Goal: Communication & Community: Participate in discussion

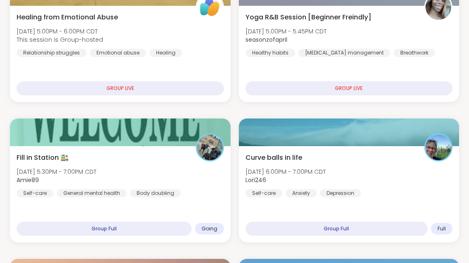
scroll to position [356, 0]
click at [157, 172] on div "Fill in Station 🚉 [DATE] 5:30PM - 7:00PM CDT Amie89 Self-care General mental he…" at bounding box center [120, 175] width 207 height 45
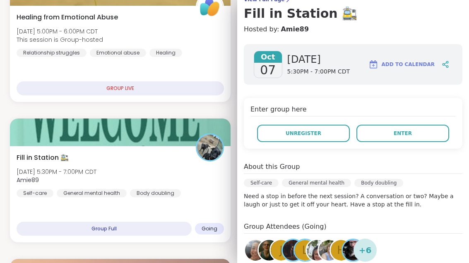
scroll to position [68, 0]
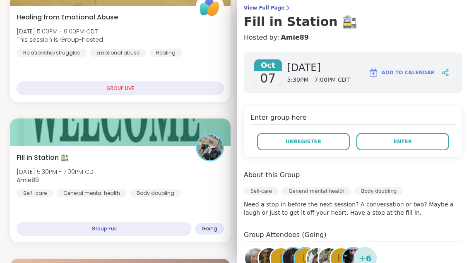
click at [420, 144] on button "Enter" at bounding box center [402, 141] width 93 height 17
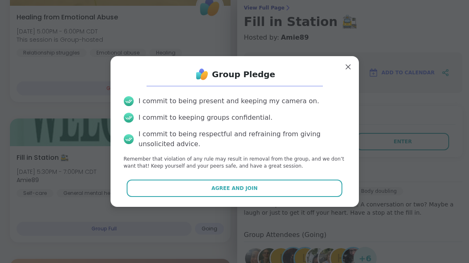
click at [290, 197] on button "Agree and Join" at bounding box center [234, 188] width 215 height 17
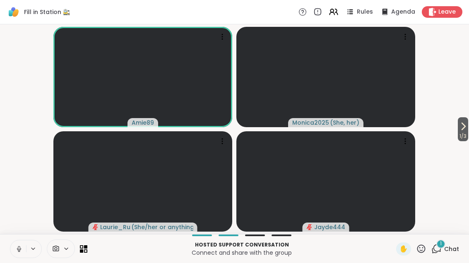
click at [22, 246] on icon at bounding box center [18, 249] width 7 height 7
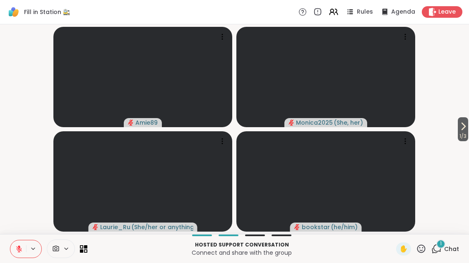
click at [462, 131] on icon at bounding box center [463, 127] width 10 height 10
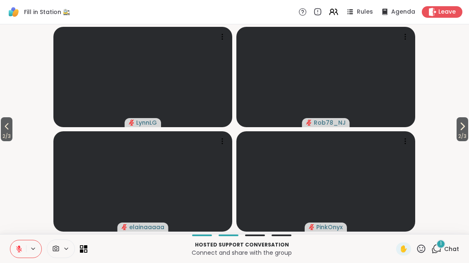
click at [462, 134] on span "2 / 3" at bounding box center [462, 137] width 12 height 10
click at [447, 252] on span "Chat" at bounding box center [451, 249] width 15 height 8
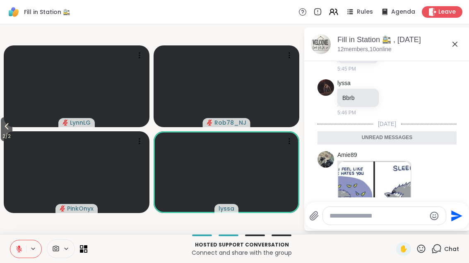
scroll to position [359, 0]
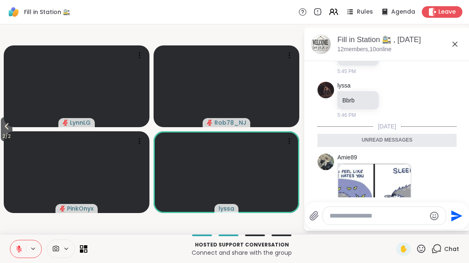
click at [450, 42] on icon at bounding box center [455, 44] width 10 height 10
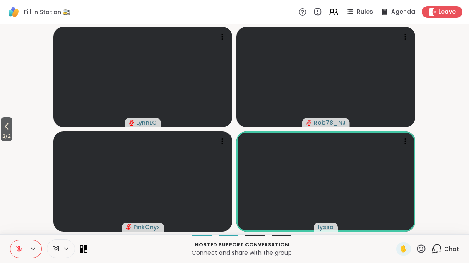
click at [7, 128] on icon at bounding box center [7, 126] width 4 height 7
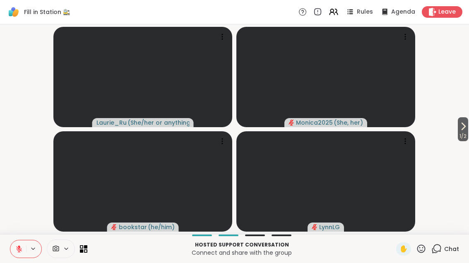
click at [452, 139] on video-player-container "1 / 2 Laurie_Ru ( She/her or anything else ) Monica2025 ( She, her ) bookstar (…" at bounding box center [234, 129] width 459 height 203
click at [463, 132] on span "1 / 2" at bounding box center [462, 137] width 10 height 10
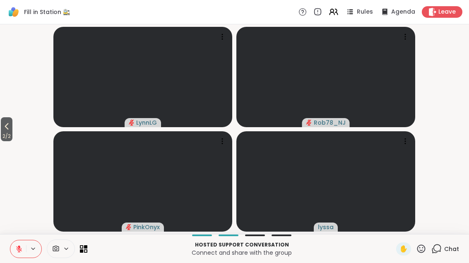
click at [83, 253] on icon at bounding box center [81, 250] width 3 height 3
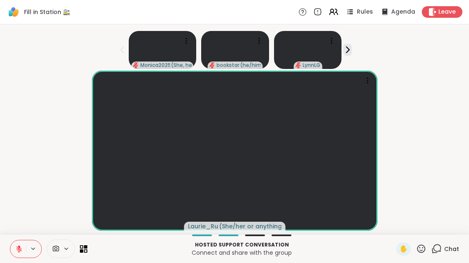
click at [87, 247] on icon at bounding box center [85, 247] width 3 height 3
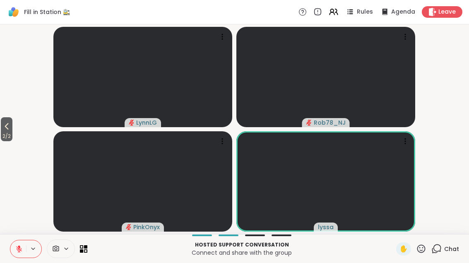
click at [12, 133] on span "2 / 2" at bounding box center [7, 137] width 12 height 10
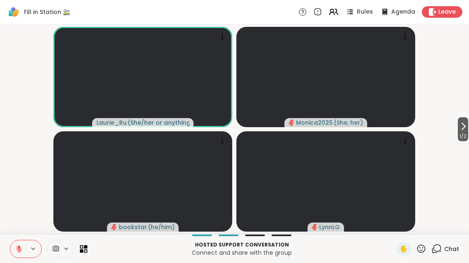
click at [467, 136] on span "1 / 2" at bounding box center [462, 137] width 10 height 10
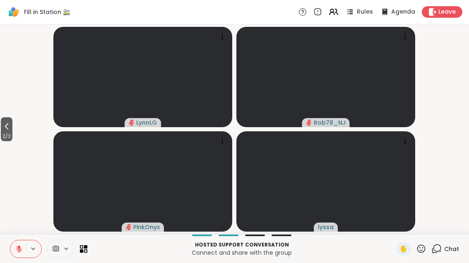
click at [86, 250] on icon at bounding box center [85, 250] width 3 height 3
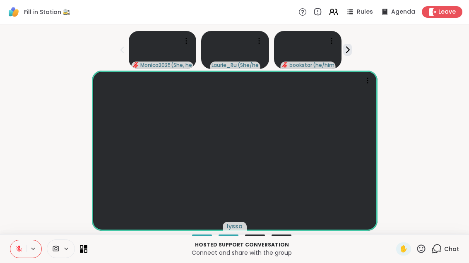
click at [80, 252] on icon at bounding box center [81, 250] width 3 height 3
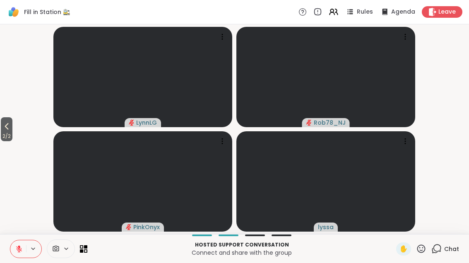
click at [7, 127] on icon at bounding box center [7, 126] width 4 height 7
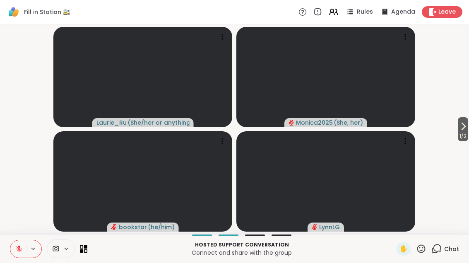
click at [464, 127] on icon at bounding box center [463, 127] width 10 height 10
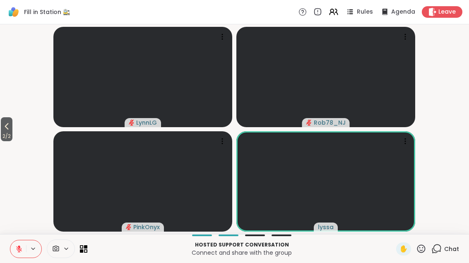
click at [18, 122] on video-player-container "2 / 2 LynnLG Rob78_NJ PinkOnyx lyssa" at bounding box center [234, 129] width 459 height 203
click at [10, 132] on span "2 / 2" at bounding box center [7, 137] width 12 height 10
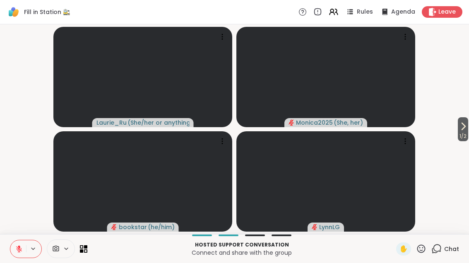
click at [462, 128] on icon at bounding box center [463, 126] width 3 height 7
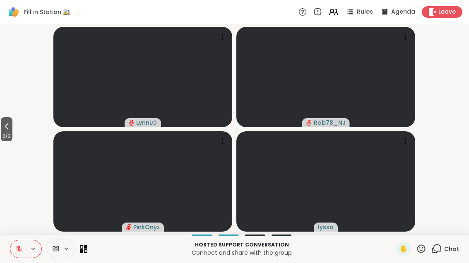
click at [12, 122] on button "2 / 2" at bounding box center [7, 129] width 12 height 24
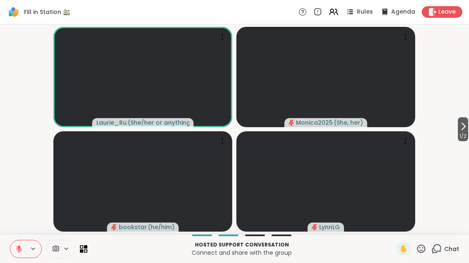
click at [84, 257] on div at bounding box center [48, 249] width 77 height 19
click at [85, 252] on icon at bounding box center [83, 249] width 7 height 7
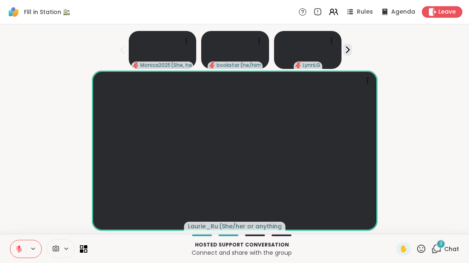
click at [450, 246] on span "Chat" at bounding box center [451, 249] width 15 height 8
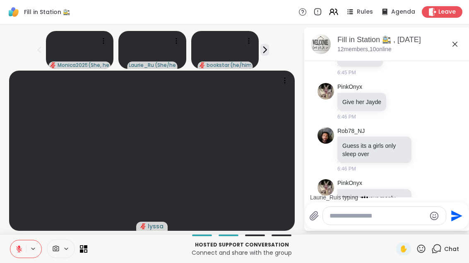
scroll to position [1849, 0]
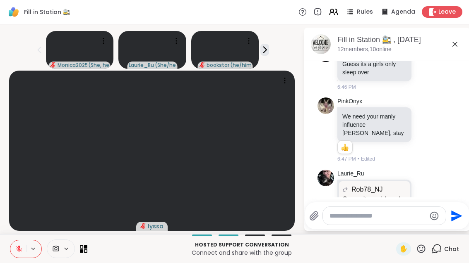
click at [74, 249] on span at bounding box center [69, 249] width 12 height 7
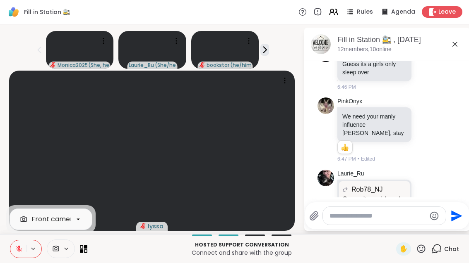
click at [82, 253] on icon at bounding box center [81, 250] width 3 height 3
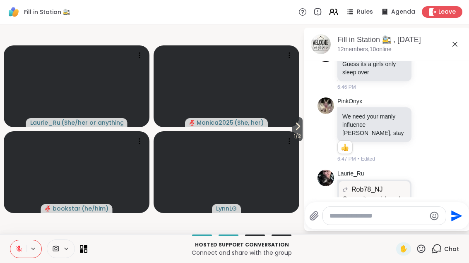
click at [86, 251] on icon at bounding box center [83, 249] width 7 height 7
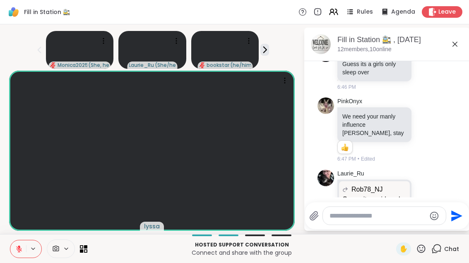
click at [432, 250] on icon at bounding box center [436, 249] width 10 height 10
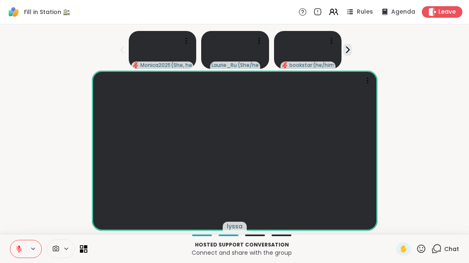
click at [426, 250] on icon at bounding box center [421, 249] width 10 height 10
click at [455, 228] on span "🎉" at bounding box center [451, 228] width 8 height 10
click at [443, 243] on div "1" at bounding box center [440, 244] width 9 height 9
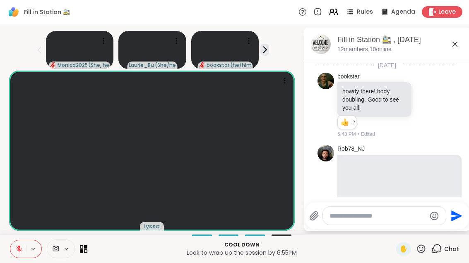
scroll to position [2204, 0]
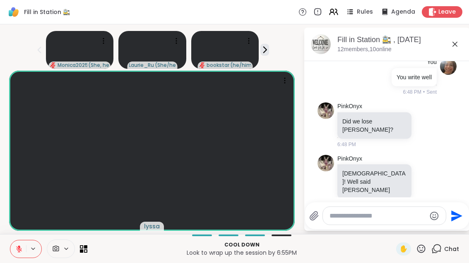
click at [459, 41] on icon at bounding box center [455, 44] width 10 height 10
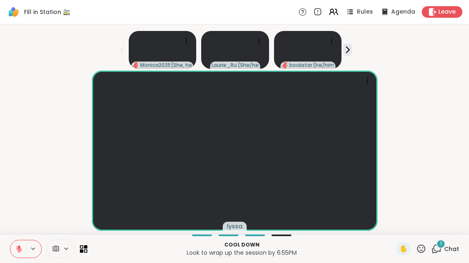
click at [449, 244] on div "1 Chat" at bounding box center [445, 249] width 28 height 13
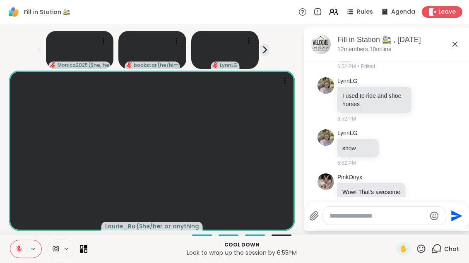
scroll to position [2539, 0]
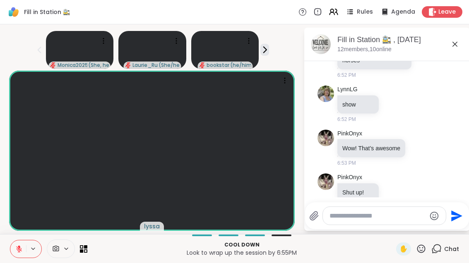
click at [21, 243] on button at bounding box center [18, 249] width 16 height 17
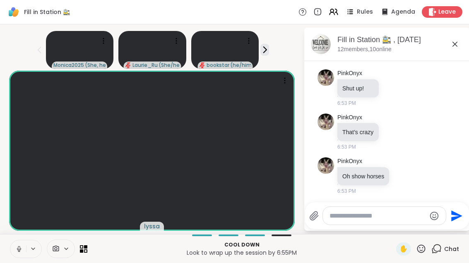
scroll to position [2687, 0]
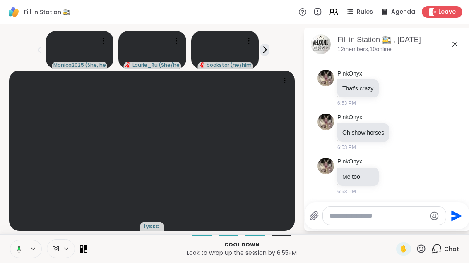
click at [18, 244] on button at bounding box center [17, 249] width 17 height 17
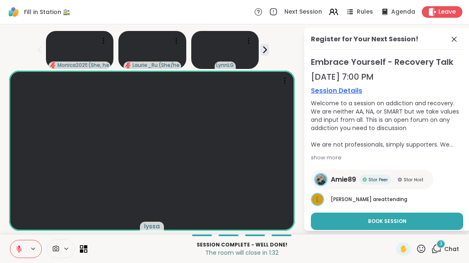
click at [26, 245] on button at bounding box center [18, 249] width 16 height 17
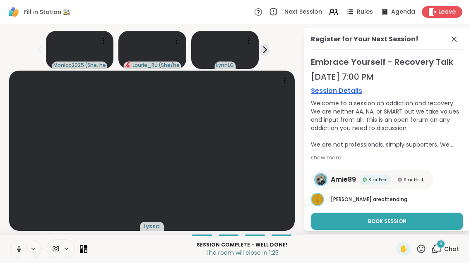
click at [459, 43] on icon at bounding box center [454, 39] width 10 height 10
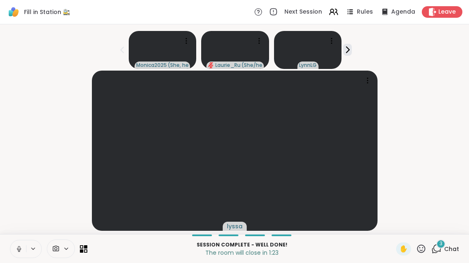
click at [444, 249] on div "3 Chat" at bounding box center [445, 249] width 28 height 13
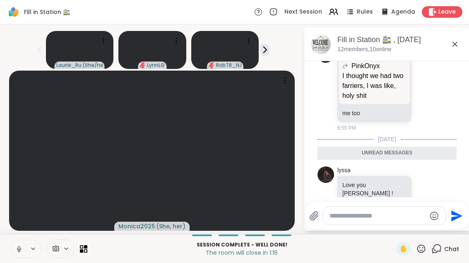
scroll to position [2962, 0]
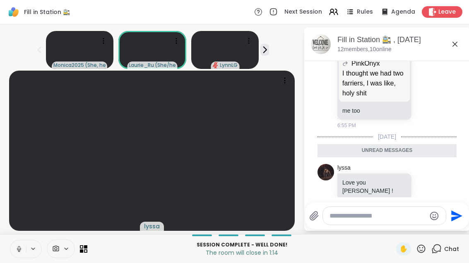
click at [459, 44] on icon at bounding box center [455, 44] width 10 height 10
